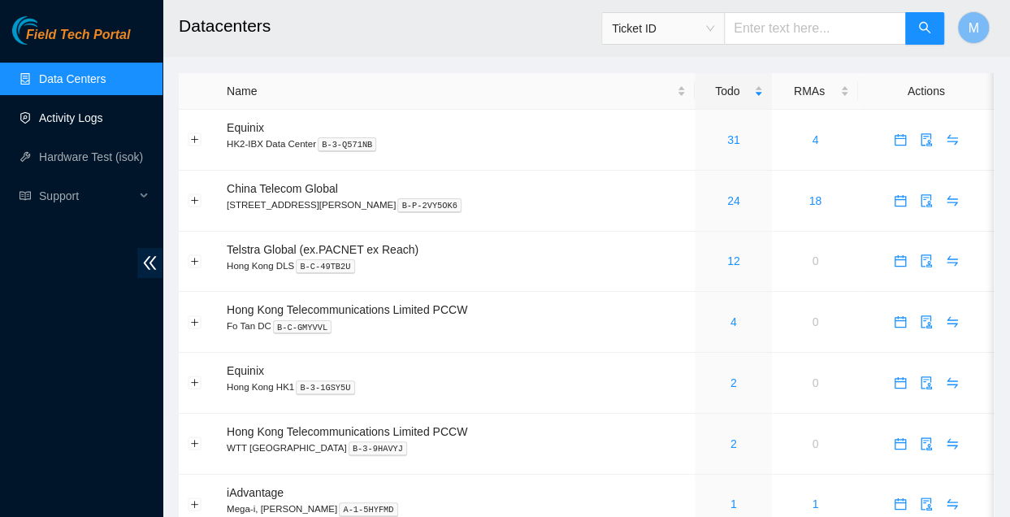
click at [77, 124] on link "Activity Logs" at bounding box center [71, 117] width 64 height 13
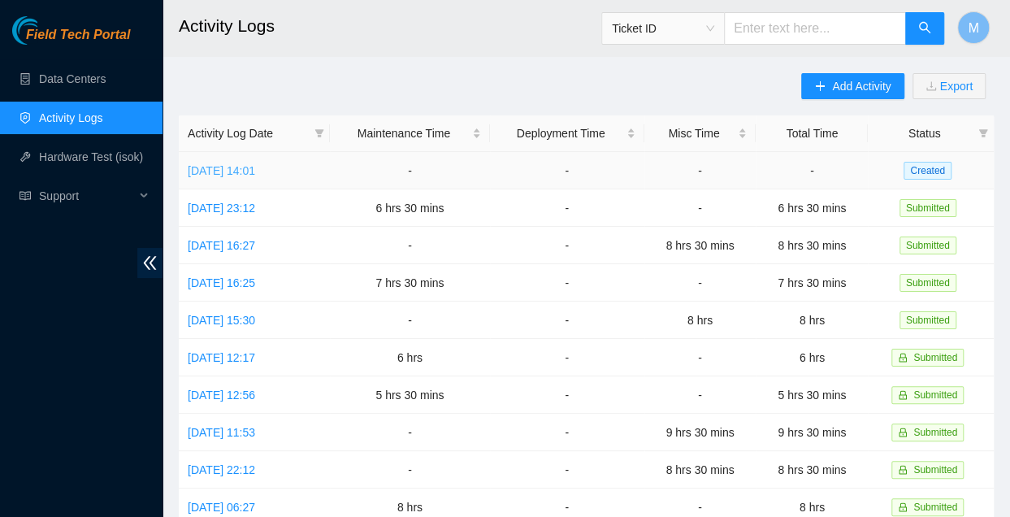
click at [255, 167] on link "Sun, 31 Aug 2025 14:01" at bounding box center [221, 170] width 67 height 13
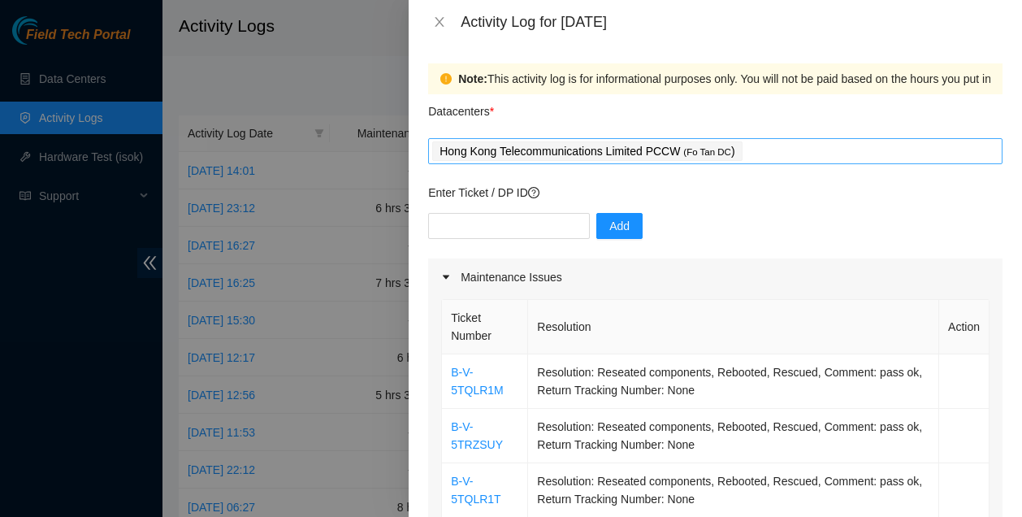
click at [785, 154] on div "Hong Kong Telecommunications Limited PCCW ( Fo Tan DC )" at bounding box center [715, 151] width 566 height 23
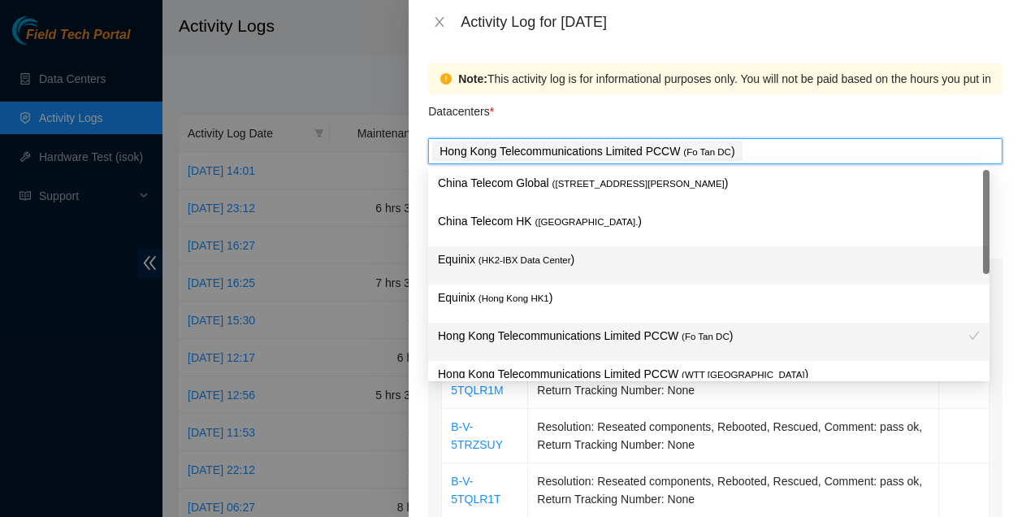
click at [563, 266] on p "Equinix ( HK2-IBX Data Center )" at bounding box center [709, 259] width 542 height 19
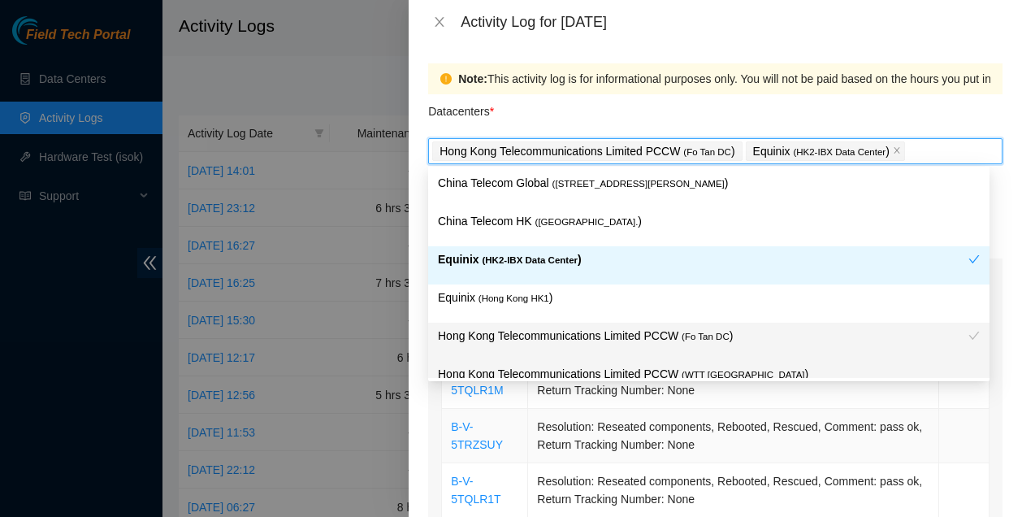
click at [730, 448] on td "Resolution: Reseated components, Rebooted, Rescued, Comment: pass ok, Return Tr…" at bounding box center [733, 436] width 411 height 54
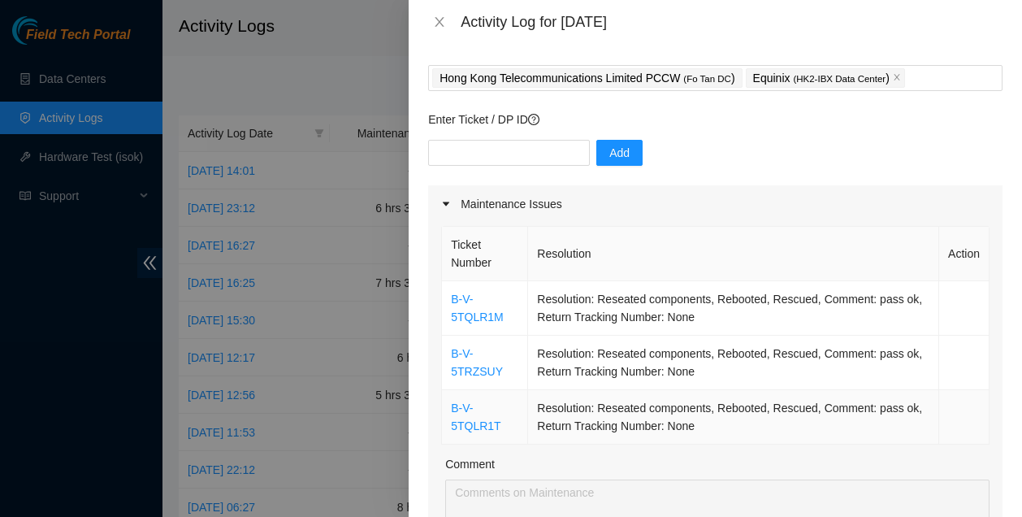
scroll to position [73, 0]
drag, startPoint x: 775, startPoint y: 180, endPoint x: 649, endPoint y: 180, distance: 125.9
click at [775, 180] on div "Add" at bounding box center [715, 162] width 574 height 45
click at [489, 141] on input "text" at bounding box center [509, 153] width 162 height 26
paste input "B-V-5UG8BMD"
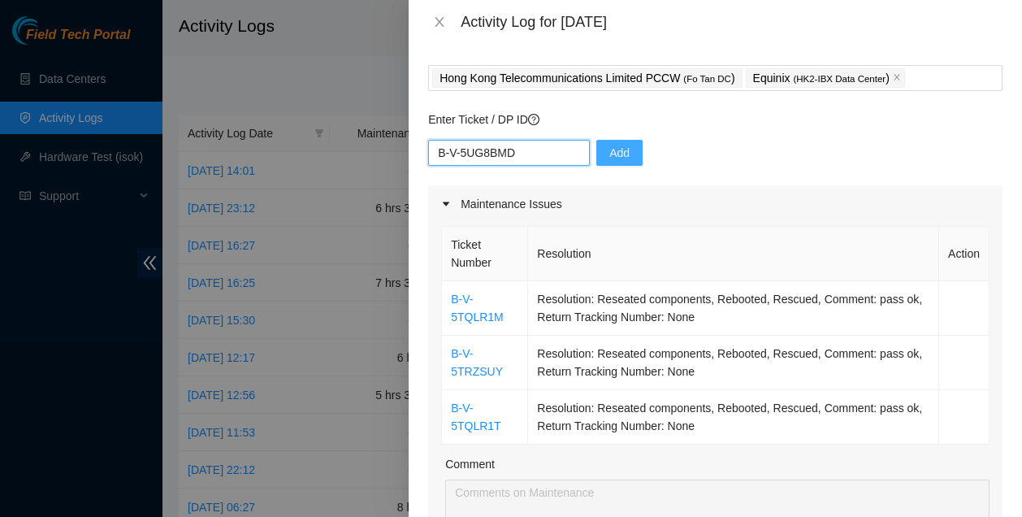
type input "B-V-5UG8BMD"
click at [598, 149] on button "Add" at bounding box center [619, 153] width 46 height 26
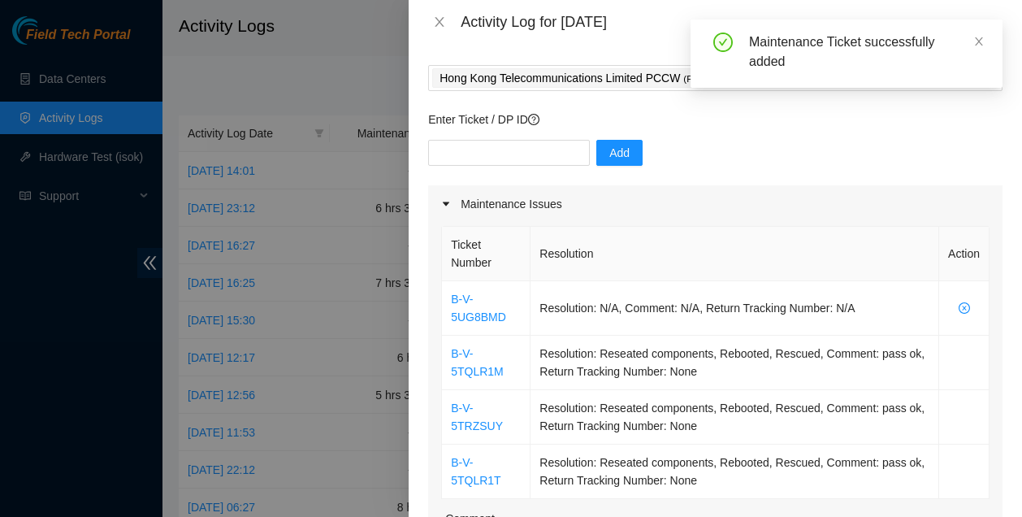
click at [811, 175] on div "Add" at bounding box center [715, 162] width 574 height 45
click at [500, 154] on input "text" at bounding box center [509, 153] width 162 height 26
paste input "B-V-5UN2VTM"
type input "B-V-5UN2VTM"
click at [609, 156] on span "Add" at bounding box center [619, 153] width 20 height 18
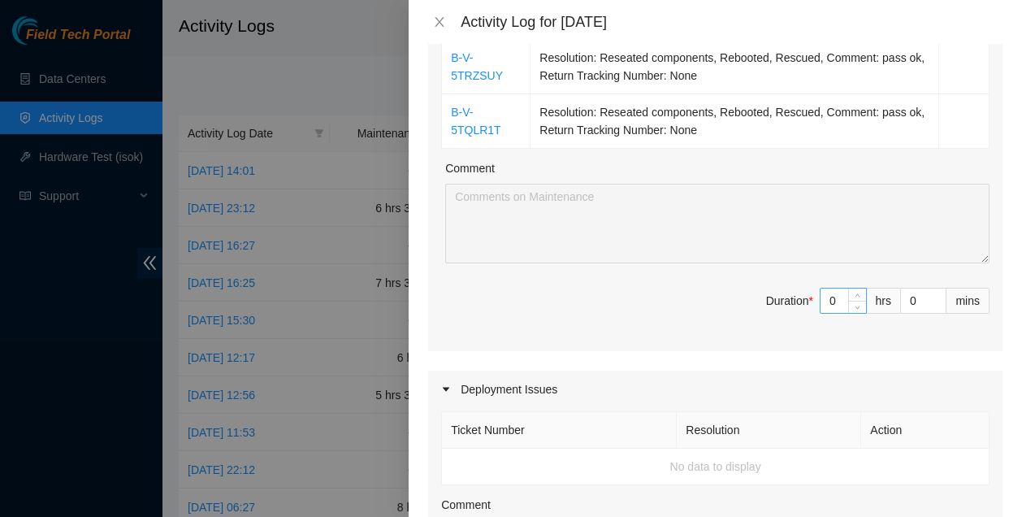
scroll to position [479, 0]
drag, startPoint x: 830, startPoint y: 293, endPoint x: 763, endPoint y: 288, distance: 67.6
click at [763, 288] on span "Duration * 0 hrs 0 mins" at bounding box center [715, 308] width 548 height 45
type input "7"
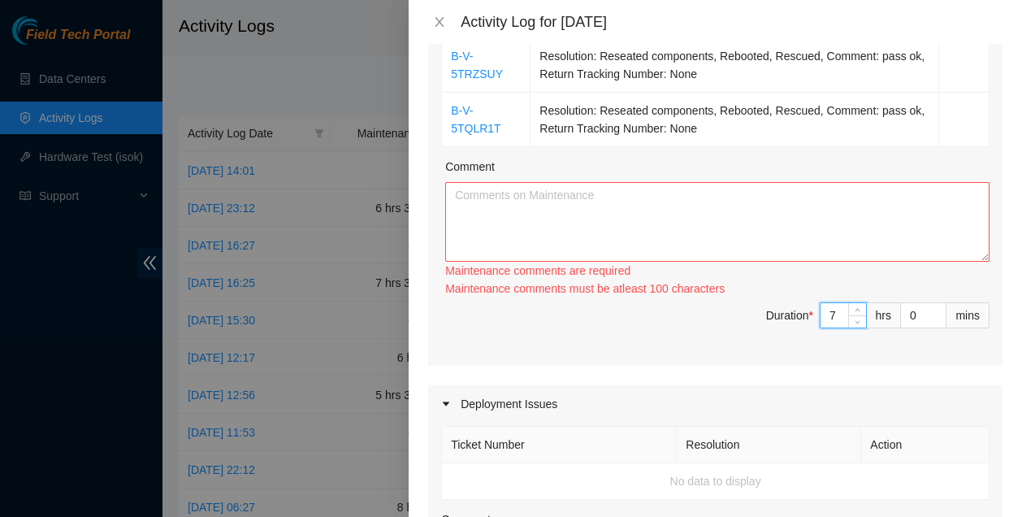
type input "7"
type input "3"
type input "30"
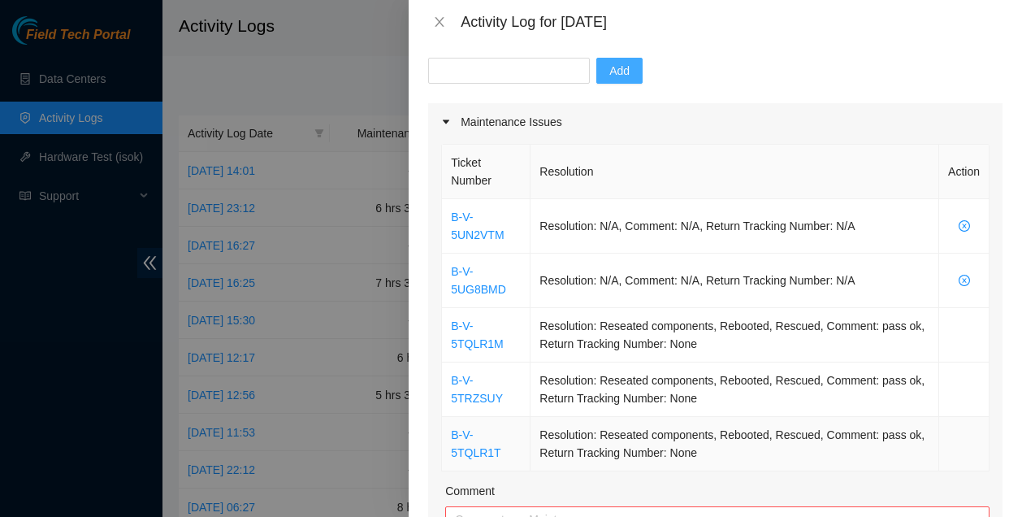
scroll to position [154, 0]
type input "30"
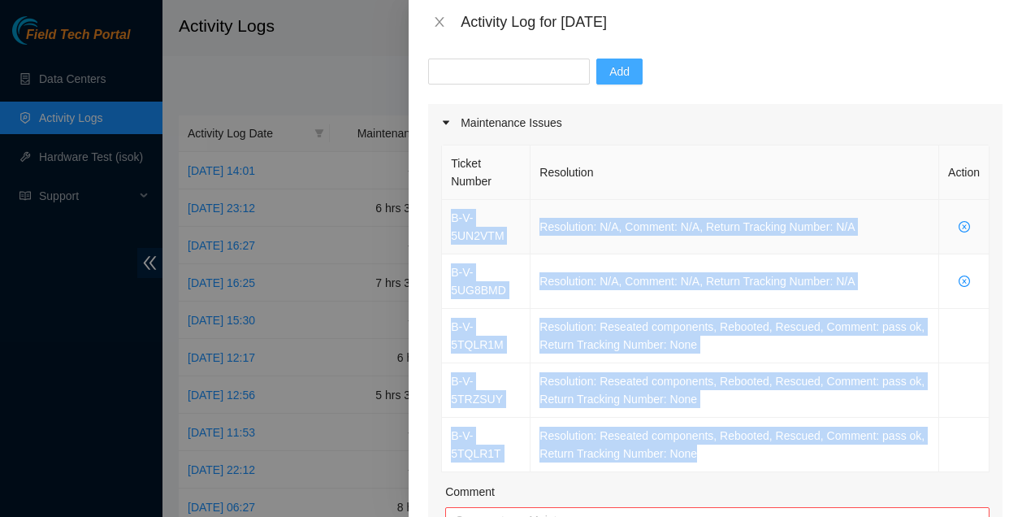
drag, startPoint x: 684, startPoint y: 443, endPoint x: 453, endPoint y: 209, distance: 328.6
click at [453, 209] on tbody "B-V-5UN2VTM Resolution: N/A, Comment: N/A, Return Tracking Number: N/A B-V-5UG8…" at bounding box center [716, 336] width 548 height 272
copy tbody "B-V-5UN2VTM Resolution: N/A, Comment: N/A, Return Tracking Number: N/A B-V-5UG8…"
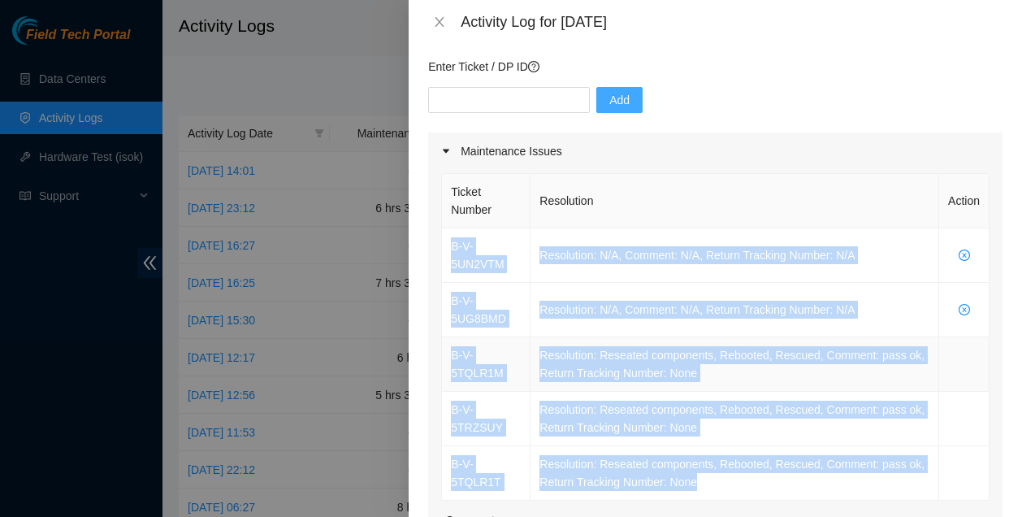
scroll to position [0, 0]
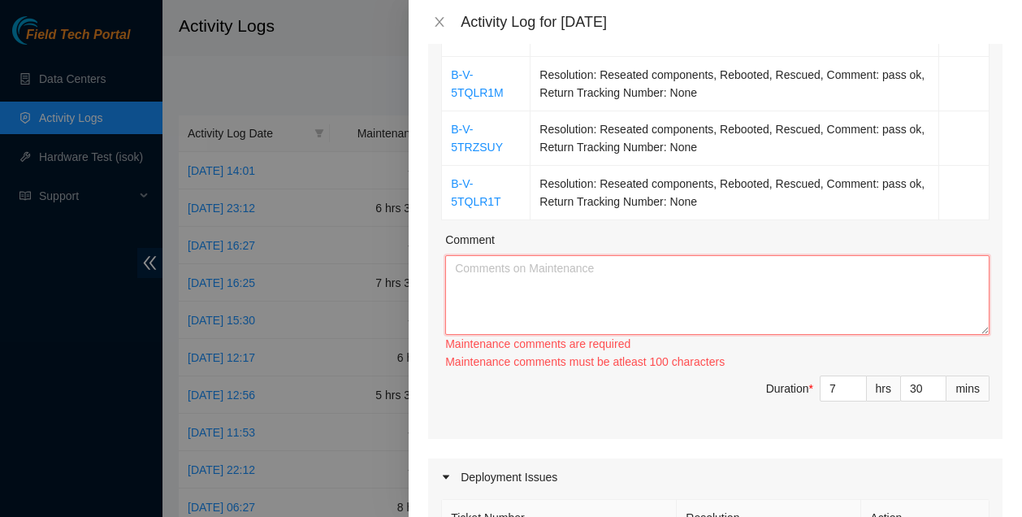
click at [626, 303] on textarea "Comment" at bounding box center [717, 295] width 544 height 80
paste textarea "B-V-5UN2VTM Resolution: N/A, Comment: N/A, Return Tracking Number: N/A B-V-5UG8…"
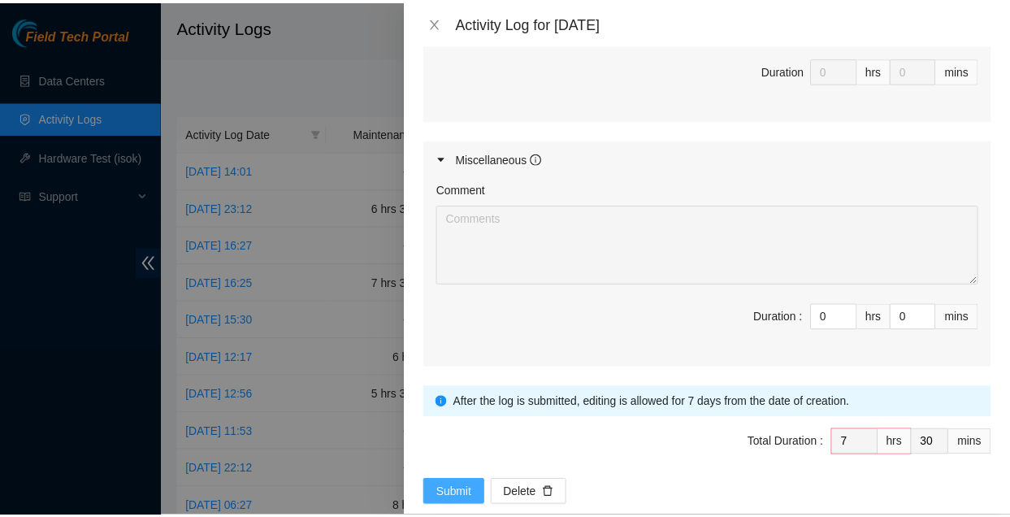
scroll to position [1067, 0]
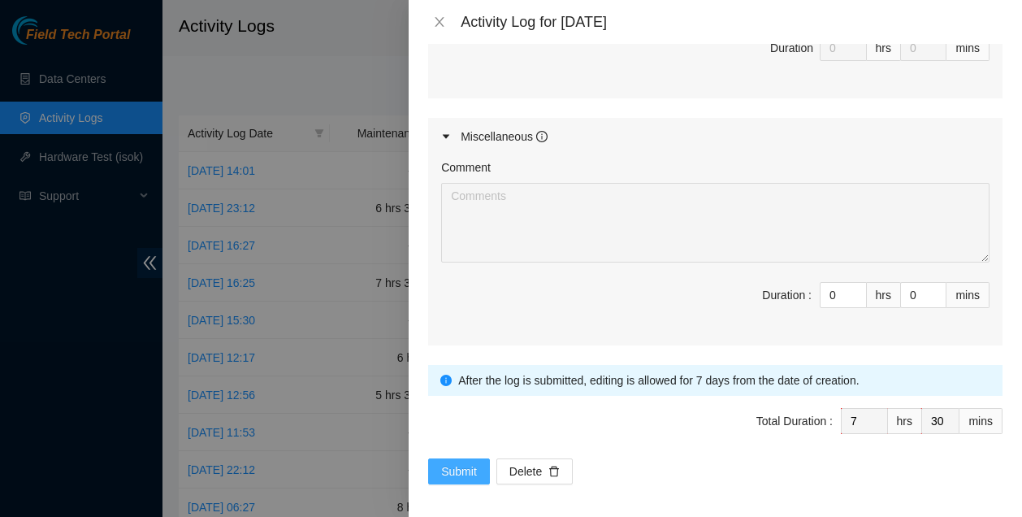
type textarea "B-V-5UN2VTM Resolution: N/A, Comment: N/A, Return Tracking Number: N/A B-V-5UG8…"
click at [476, 462] on span "Submit" at bounding box center [459, 471] width 36 height 18
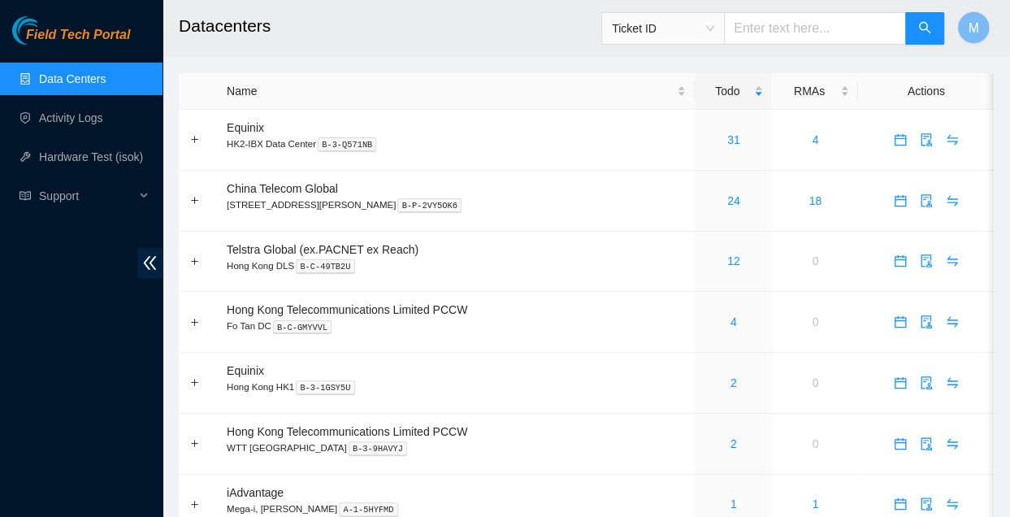
click at [986, 39] on div "M" at bounding box center [973, 28] width 32 height 52
click at [977, 38] on button "M" at bounding box center [973, 27] width 32 height 32
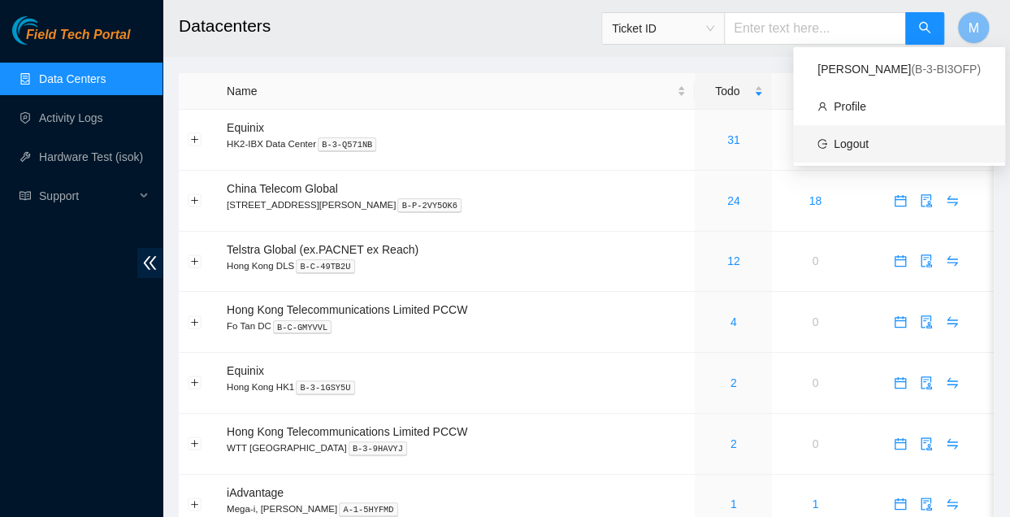
click at [869, 150] on link "Logout" at bounding box center [851, 143] width 35 height 13
